Goal: Use online tool/utility

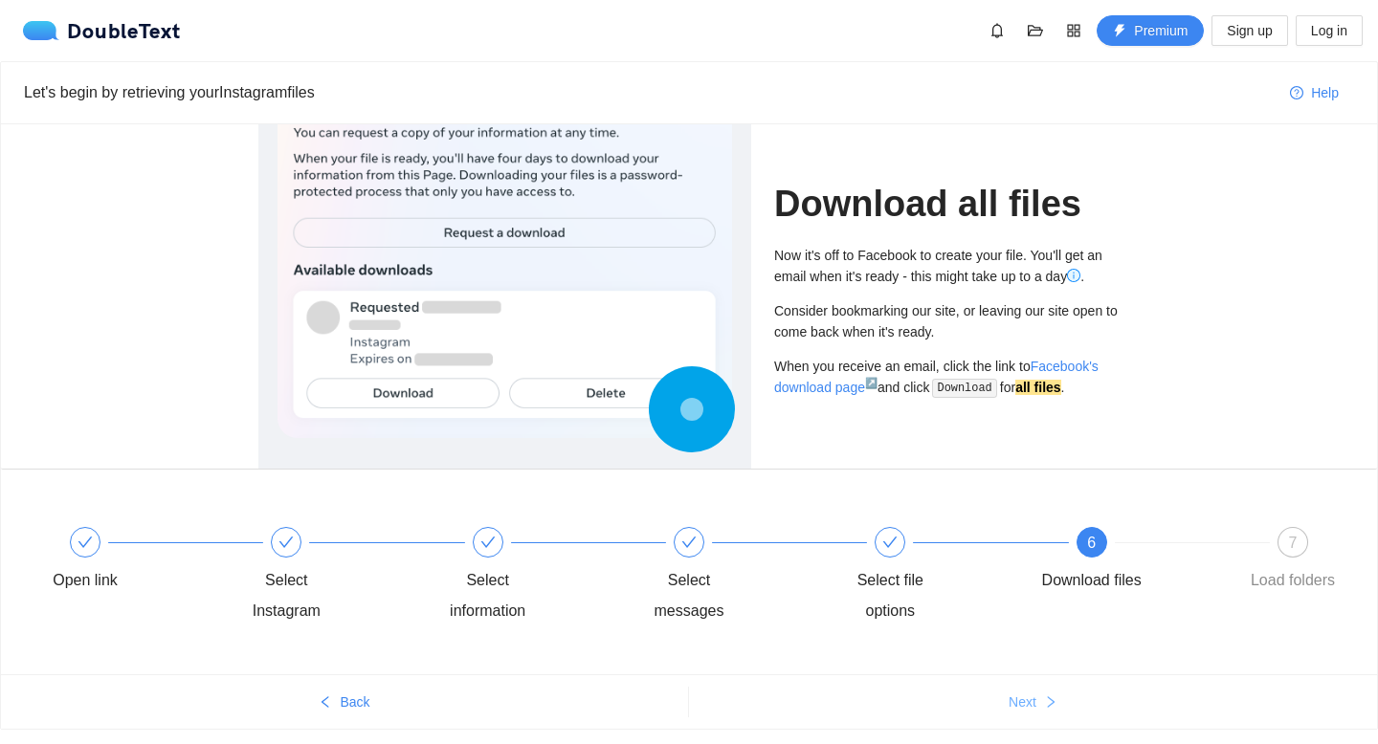
click at [1032, 697] on span "Next" at bounding box center [1023, 702] width 28 height 21
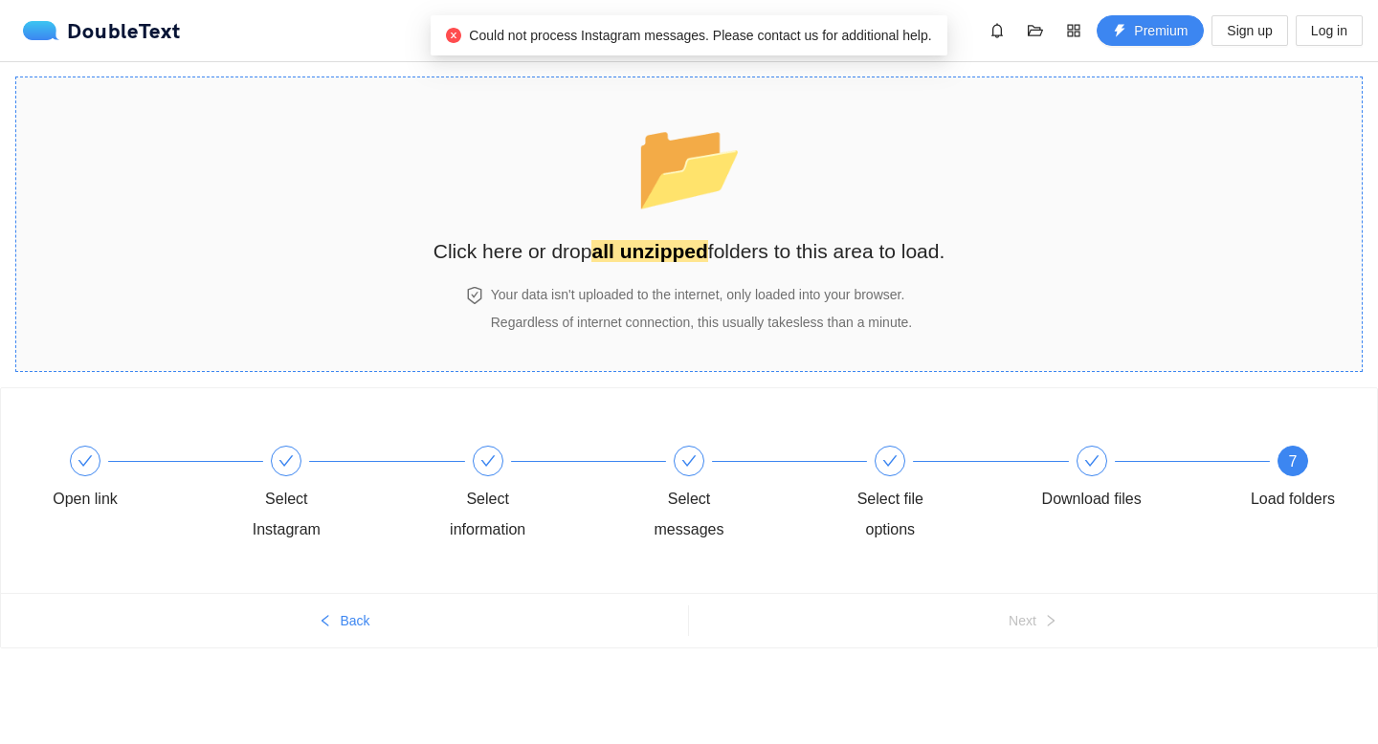
click at [720, 176] on span "📂" at bounding box center [689, 166] width 110 height 98
click at [964, 242] on section "📂 Click here or drop all unzipped folders to this area to load. Your data isn't…" at bounding box center [688, 225] width 1347 height 296
click at [1098, 456] on div at bounding box center [1091, 461] width 31 height 31
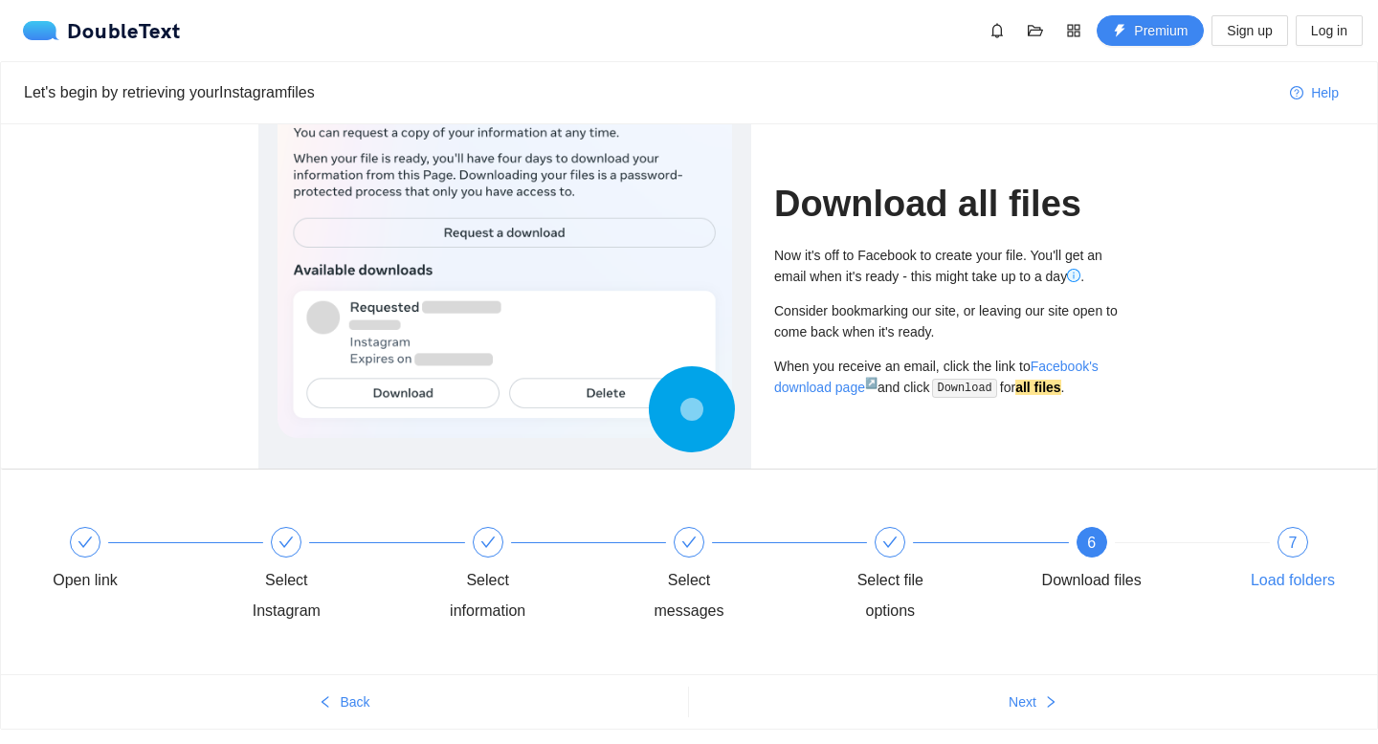
click at [1291, 546] on span "7" at bounding box center [1293, 543] width 9 height 16
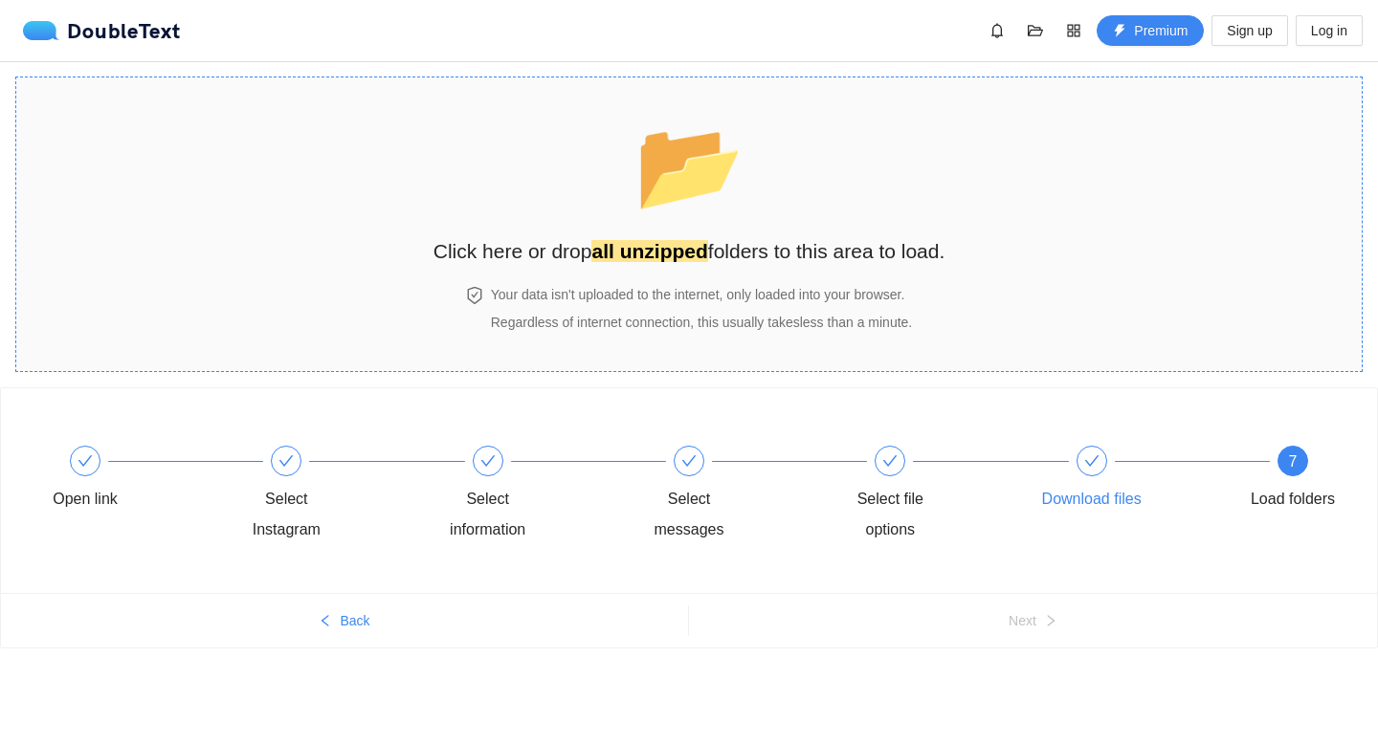
click at [570, 244] on h2 "Click here or drop all unzipped folders to this area to load." at bounding box center [689, 251] width 512 height 32
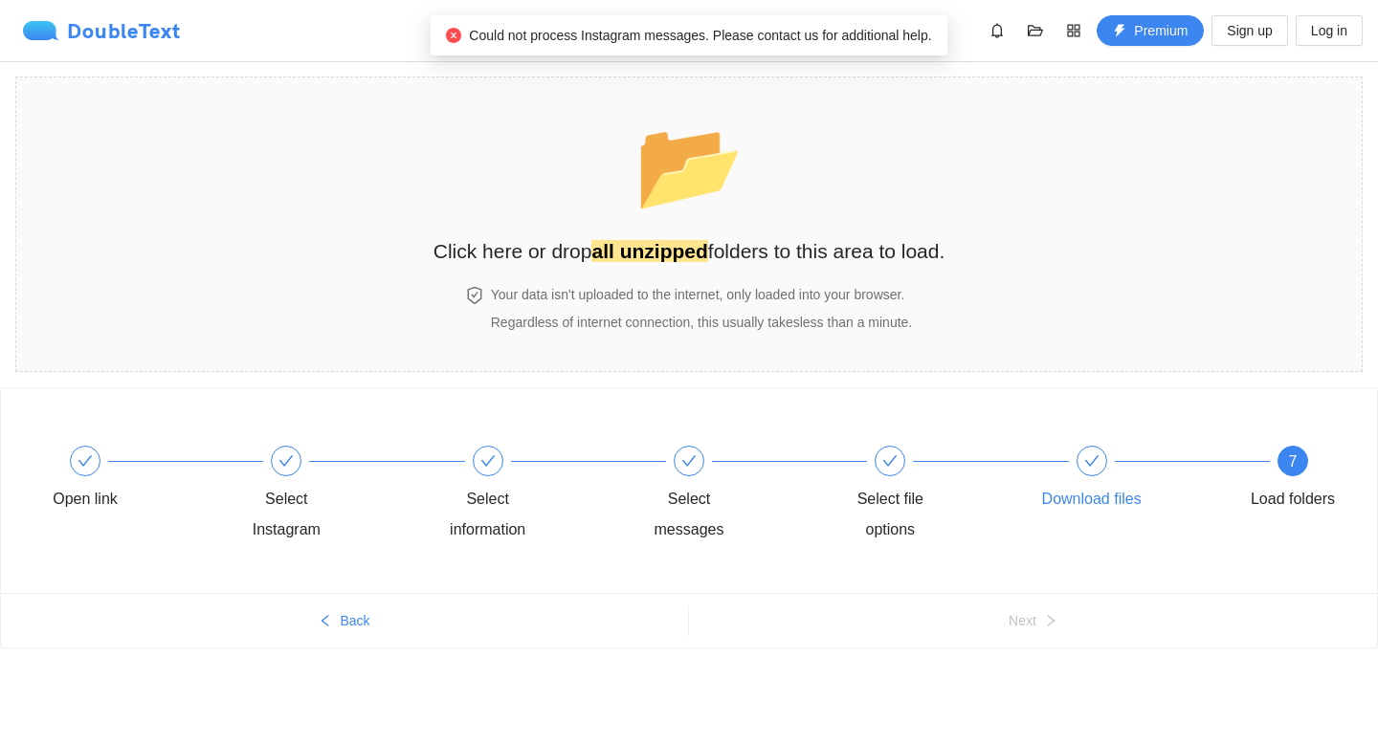
click at [137, 25] on div "DoubleText" at bounding box center [102, 30] width 158 height 19
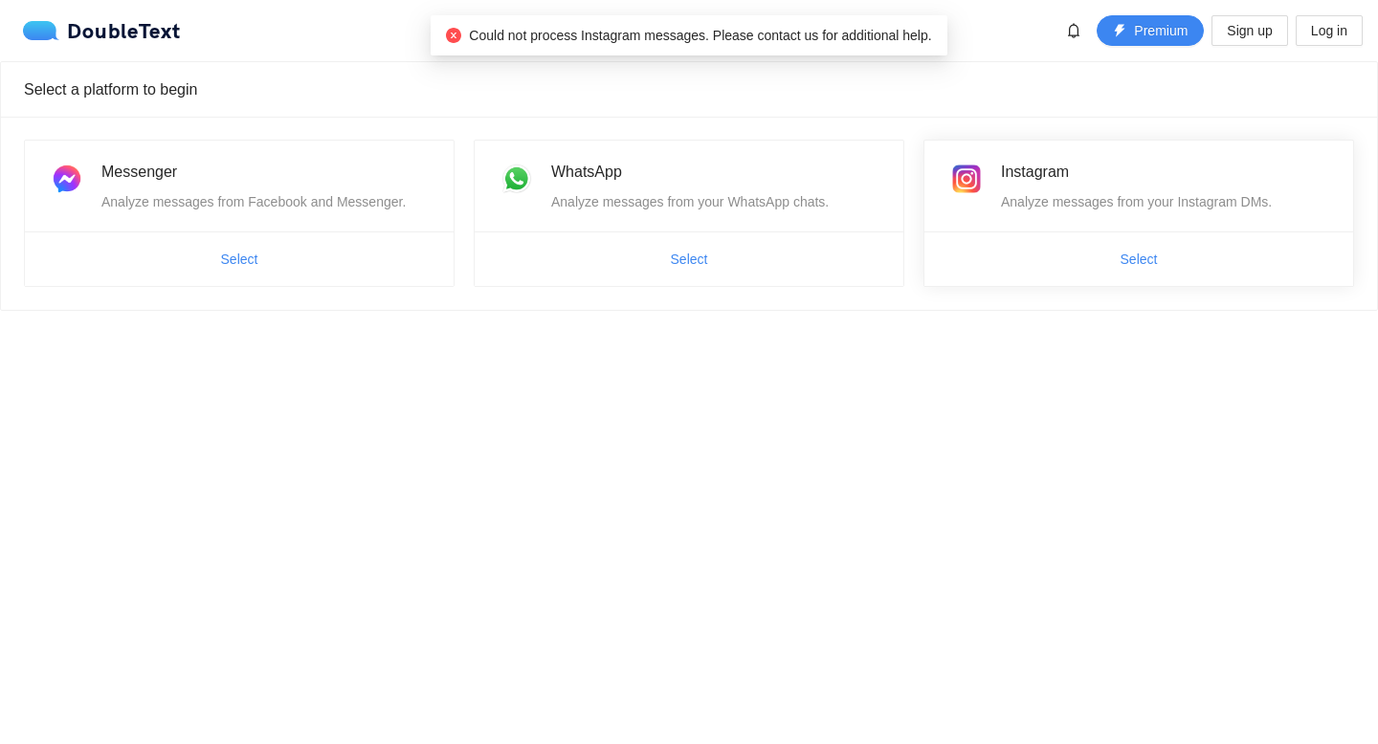
click at [1062, 279] on ul "Select" at bounding box center [1138, 259] width 429 height 55
